Goal: Navigation & Orientation: Find specific page/section

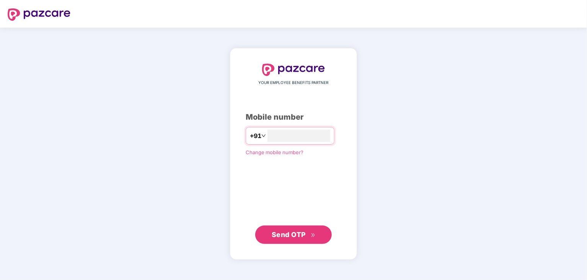
type input "**********"
click at [300, 234] on span "Send OTP" at bounding box center [289, 234] width 34 height 8
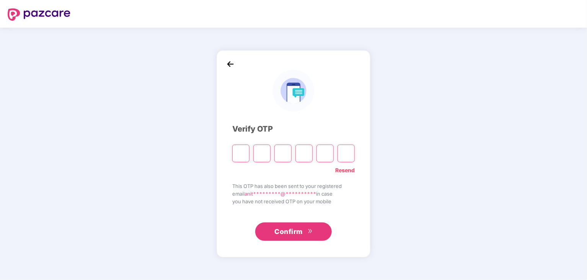
type input "*"
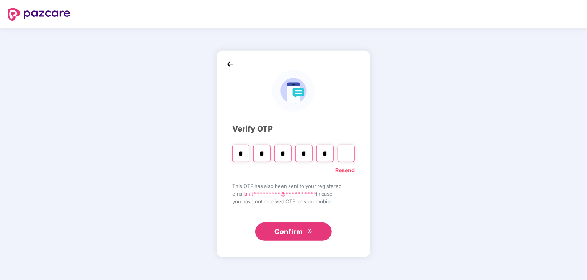
type input "*"
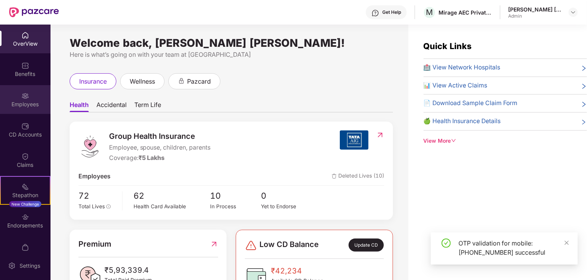
click at [22, 95] on img at bounding box center [25, 96] width 8 height 8
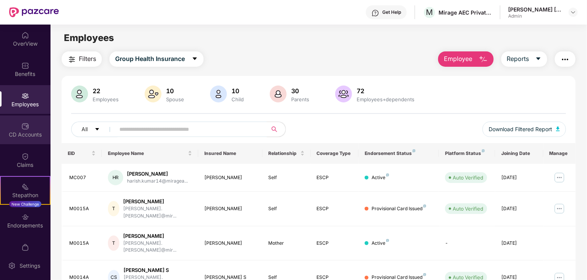
click at [28, 128] on img at bounding box center [25, 126] width 8 height 8
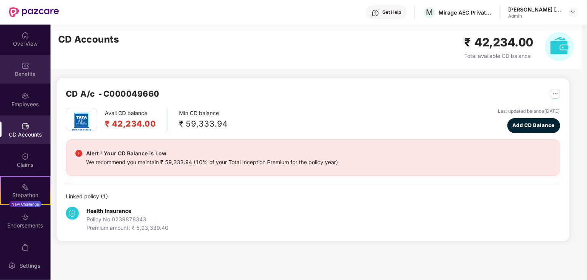
click at [21, 71] on div "Benefits" at bounding box center [25, 74] width 51 height 8
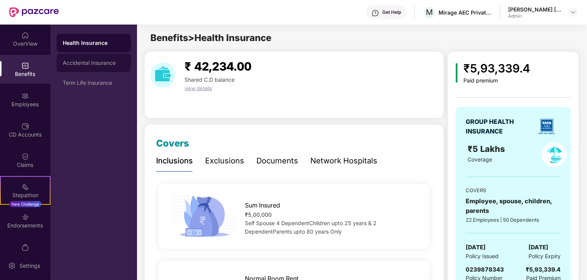
click at [89, 62] on div "Accidental Insurance" at bounding box center [94, 63] width 62 height 6
